Goal: Information Seeking & Learning: Learn about a topic

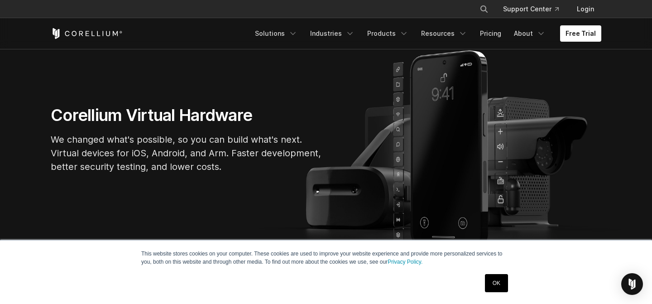
scroll to position [65, 0]
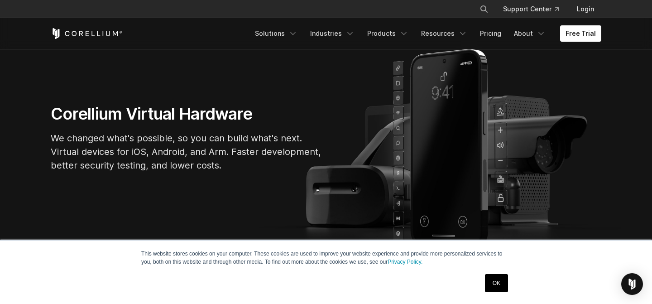
click at [493, 284] on link "OK" at bounding box center [496, 283] width 23 height 18
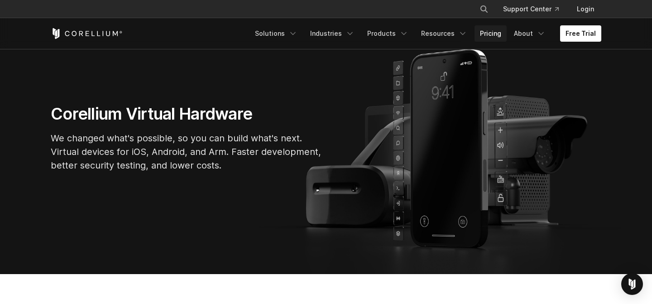
click at [495, 33] on link "Pricing" at bounding box center [491, 33] width 32 height 16
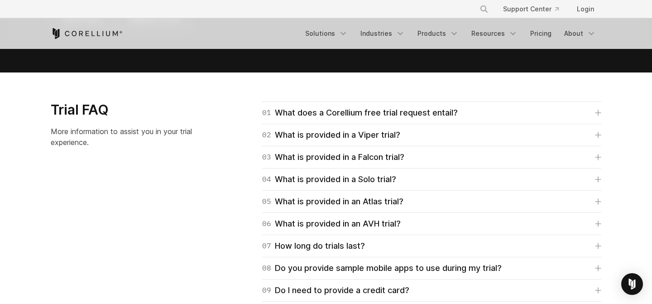
scroll to position [1271, 0]
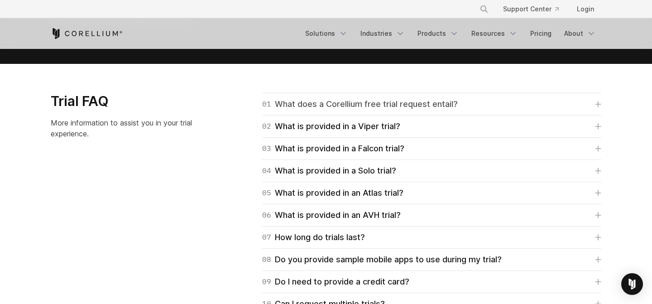
click at [533, 108] on link "01 What does a Corellium free trial request entail?" at bounding box center [431, 104] width 339 height 13
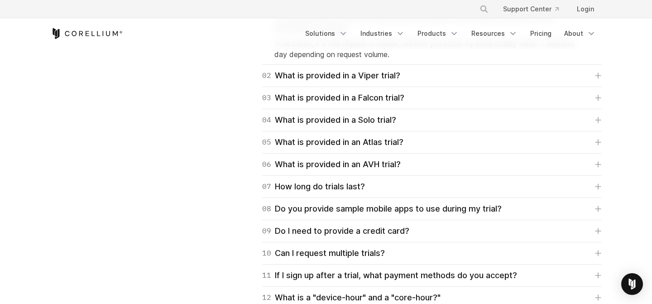
scroll to position [1396, 0]
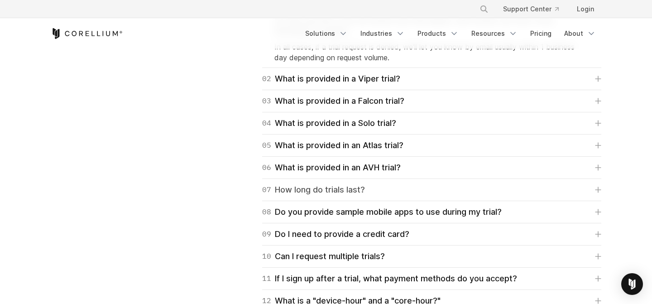
click at [392, 193] on link "07 How long do trials last?" at bounding box center [431, 189] width 339 height 13
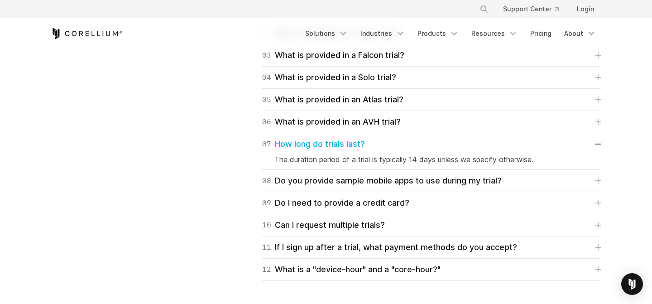
scroll to position [1459, 0]
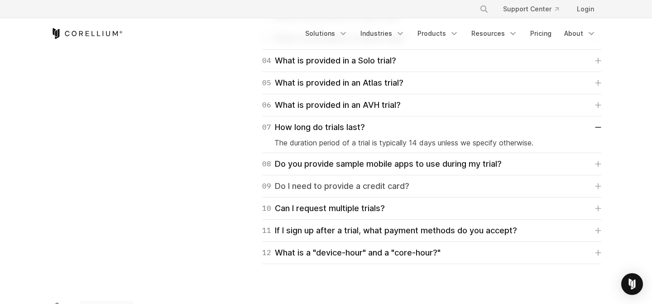
click at [435, 184] on link "09 Do I need to provide a credit card?" at bounding box center [431, 186] width 339 height 13
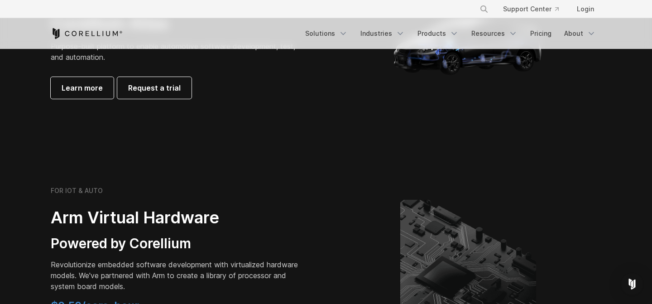
scroll to position [941, 0]
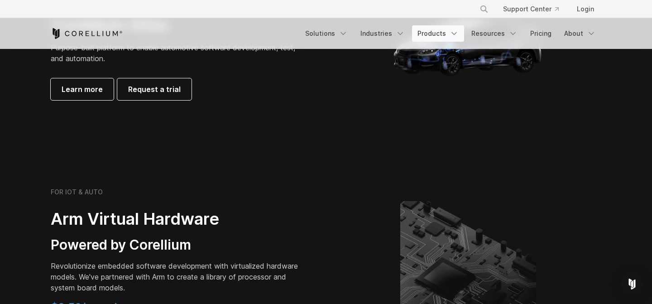
click at [445, 33] on link "Products" at bounding box center [438, 33] width 52 height 16
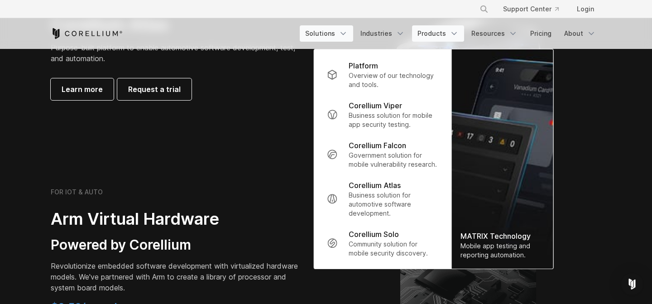
click at [330, 35] on link "Solutions" at bounding box center [326, 33] width 53 height 16
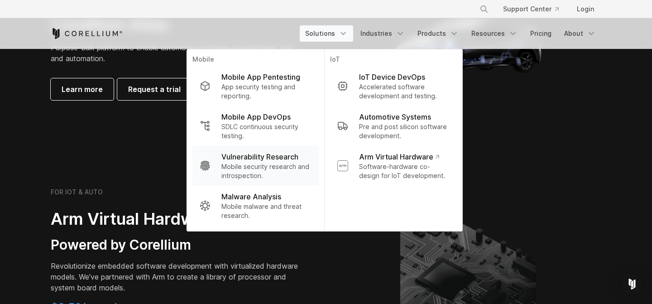
click at [268, 164] on p "Mobile security research and introspection." at bounding box center [266, 171] width 90 height 18
